Goal: Find specific page/section: Find specific page/section

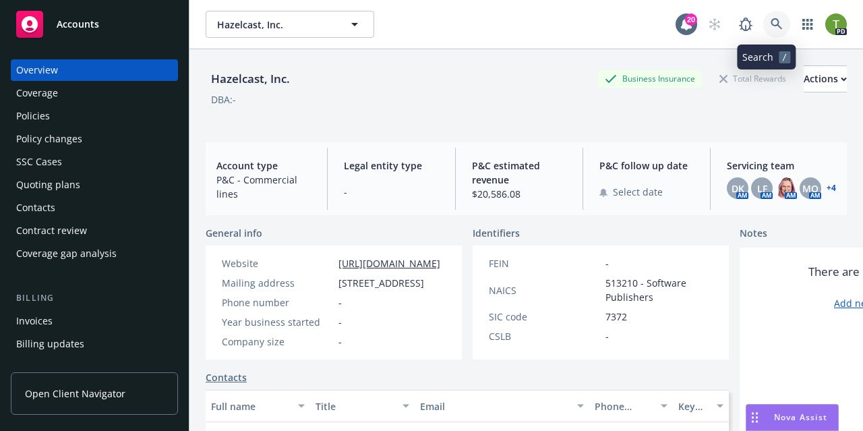
click at [771, 27] on icon at bounding box center [777, 24] width 12 height 12
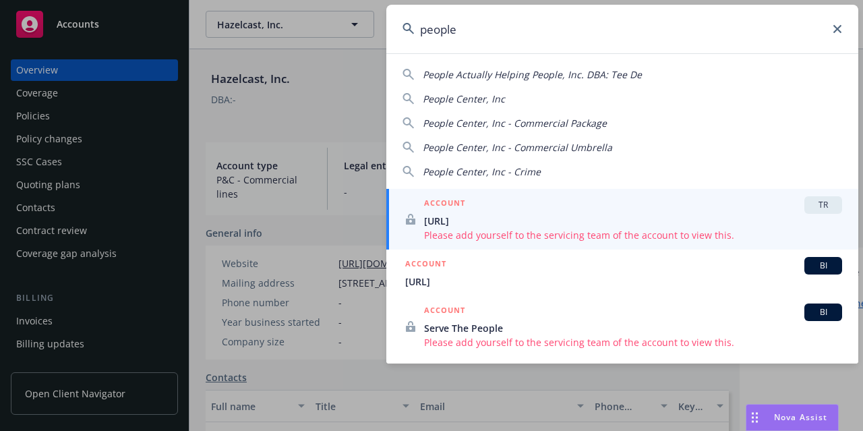
type input "people"
click at [484, 221] on span "[URL]" at bounding box center [633, 221] width 418 height 14
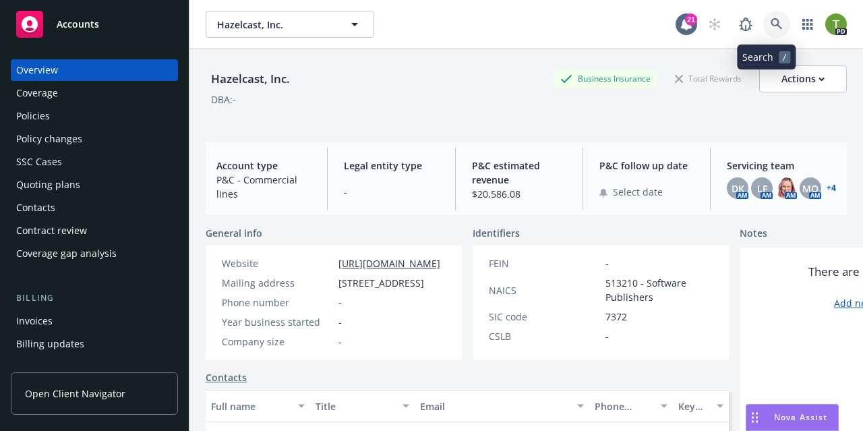
click at [771, 28] on icon at bounding box center [777, 24] width 12 height 12
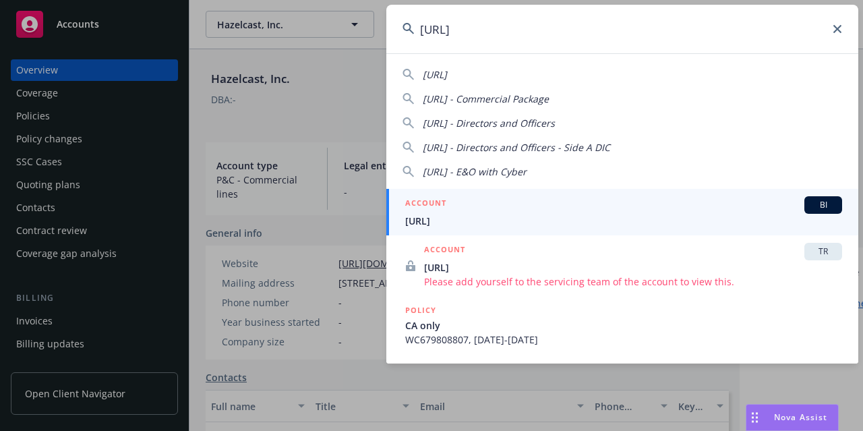
click at [455, 101] on span "[URL] - Commercial Package" at bounding box center [486, 98] width 126 height 13
type input "[URL] - Commercial Package"
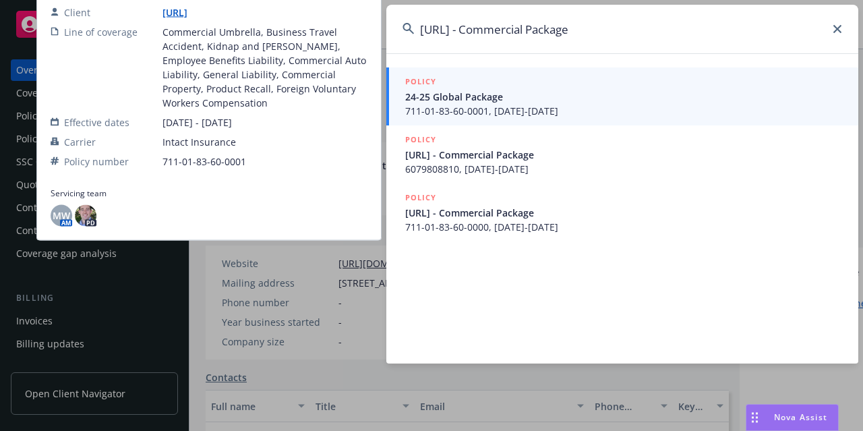
click at [455, 101] on span "24-25 Global Package" at bounding box center [623, 97] width 437 height 14
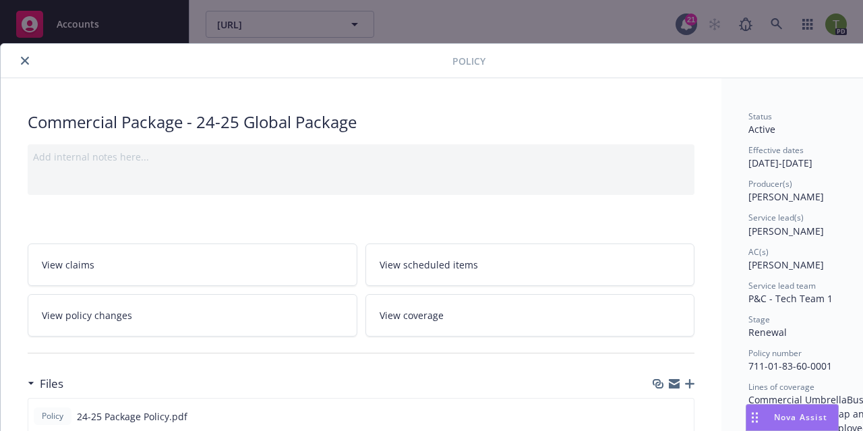
click at [22, 60] on icon "close" at bounding box center [25, 61] width 8 height 8
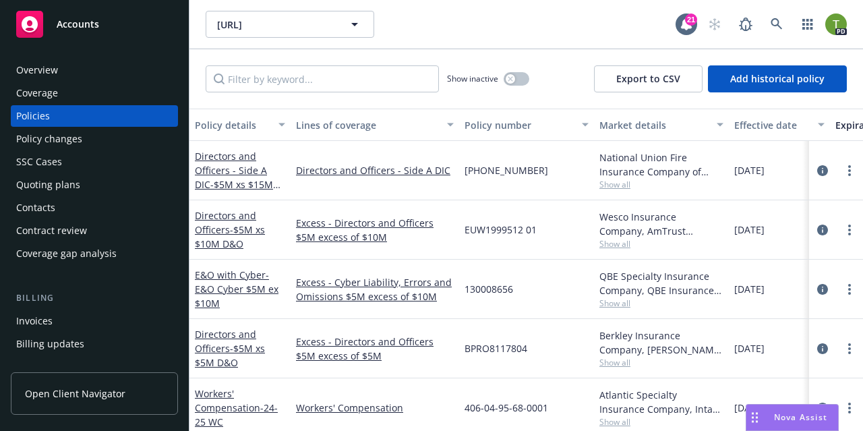
click at [28, 67] on div "Overview" at bounding box center [37, 70] width 42 height 22
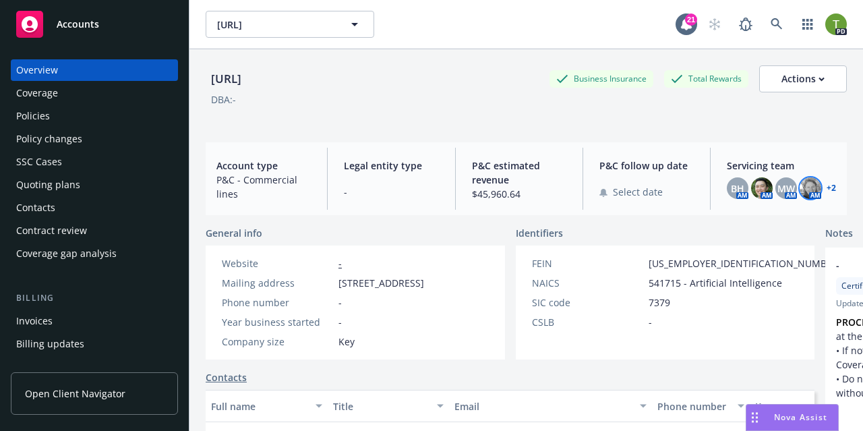
click at [800, 192] on img at bounding box center [811, 188] width 22 height 22
